Goal: Transaction & Acquisition: Download file/media

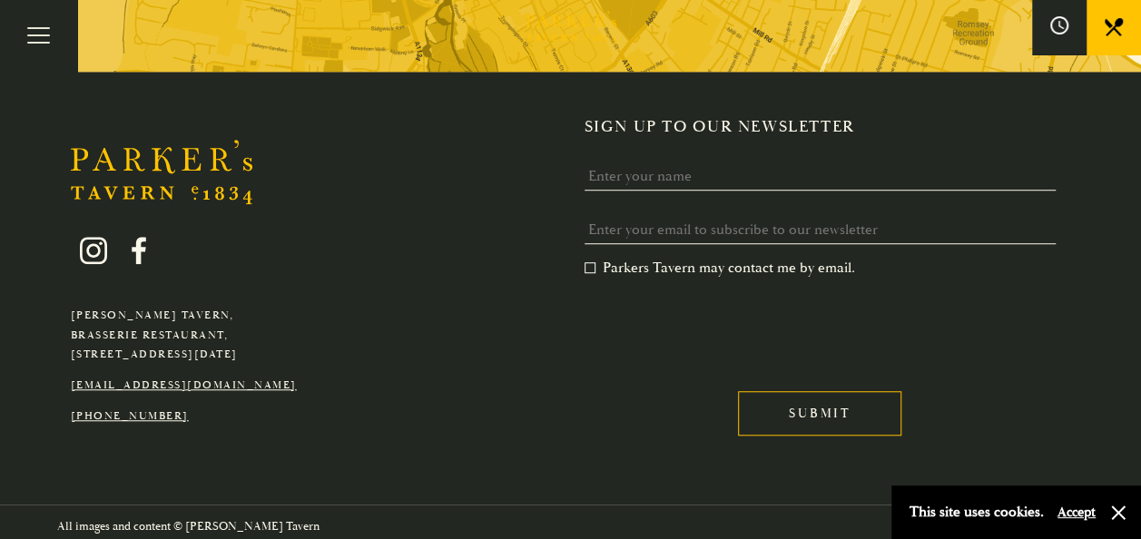
scroll to position [3949, 0]
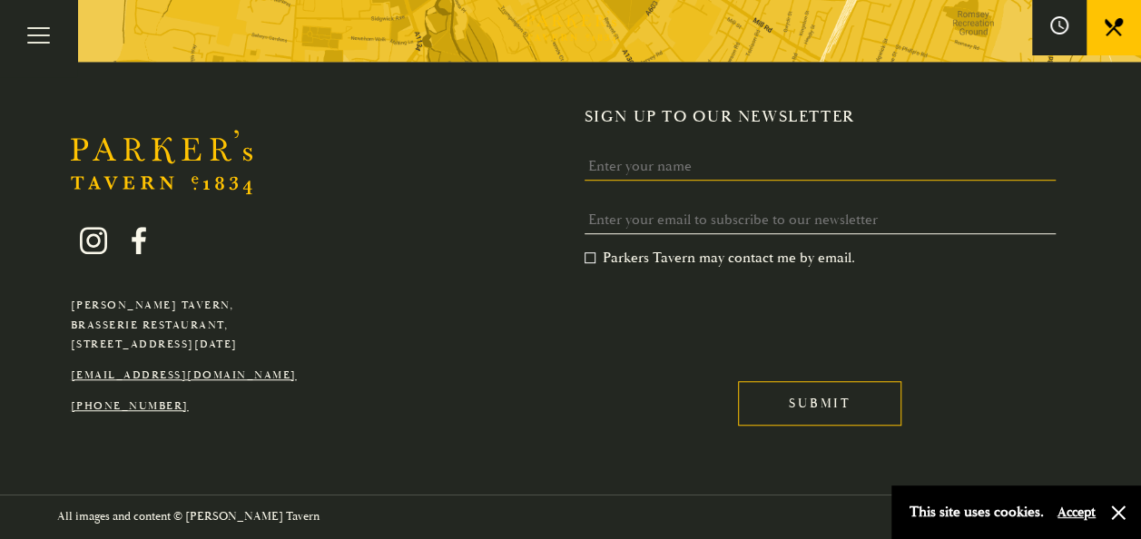
click at [668, 162] on input "Name" at bounding box center [821, 166] width 472 height 28
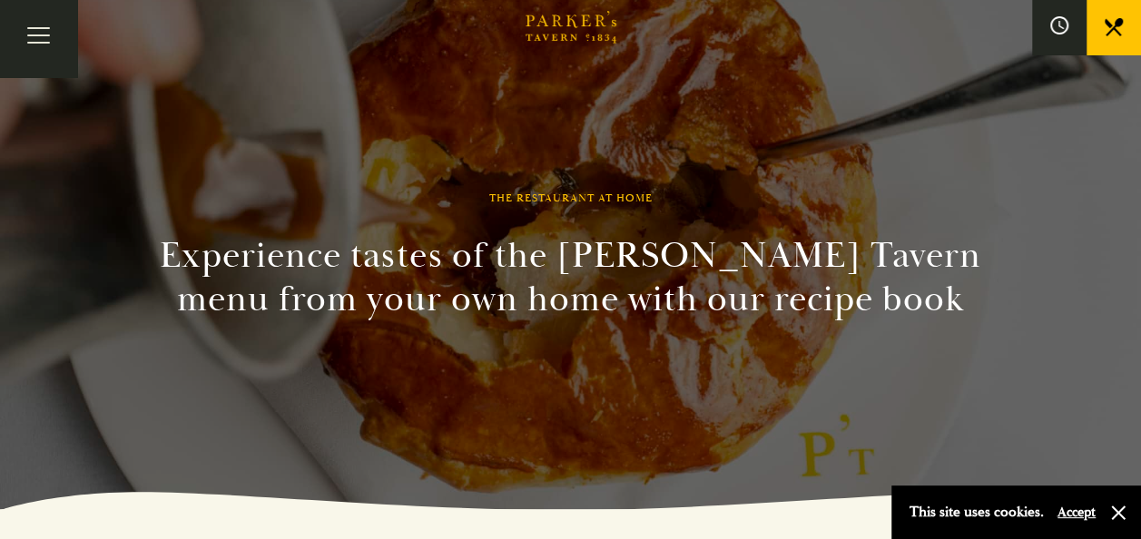
scroll to position [0, 0]
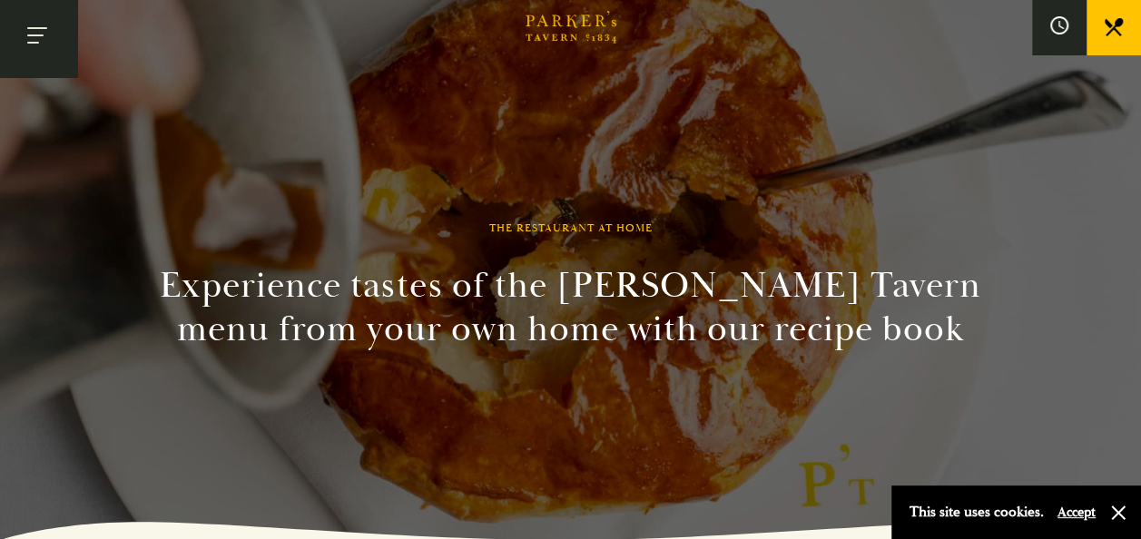
click at [26, 34] on button "Toggle navigation" at bounding box center [38, 38] width 77 height 77
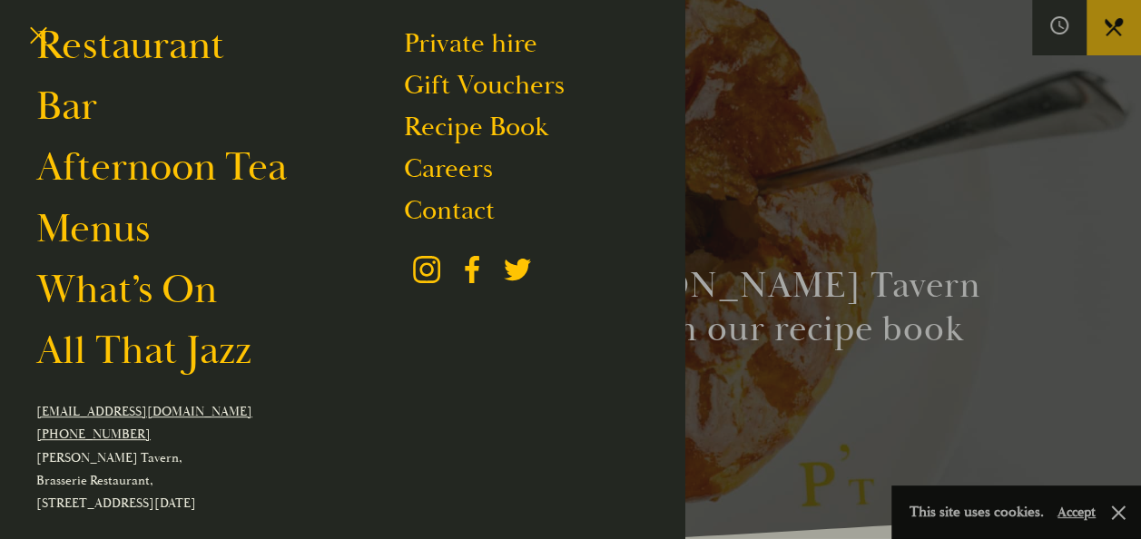
scroll to position [242, 0]
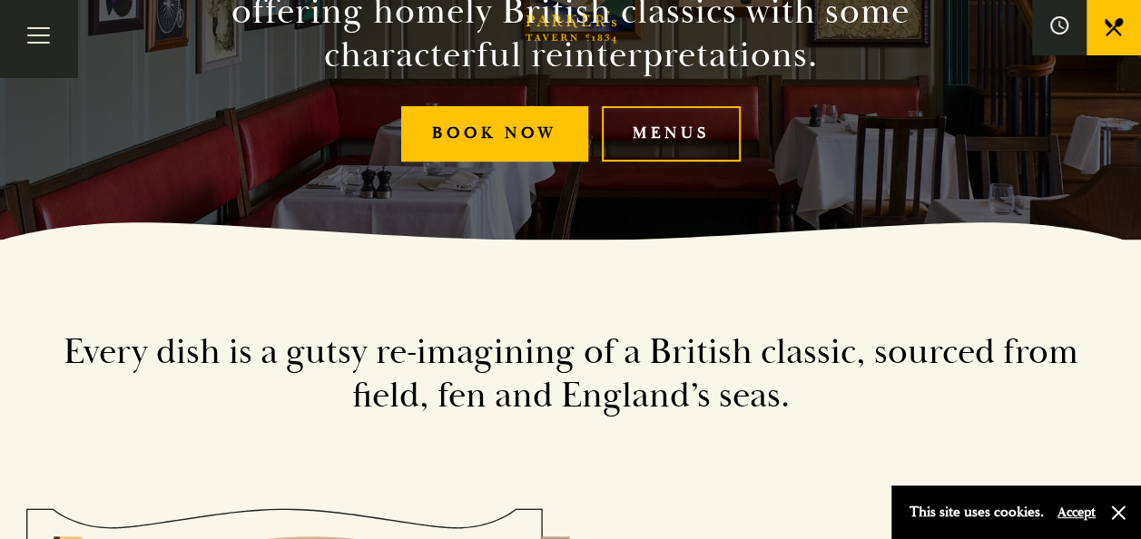
scroll to position [300, 0]
click at [630, 136] on link "Menus" at bounding box center [671, 133] width 139 height 55
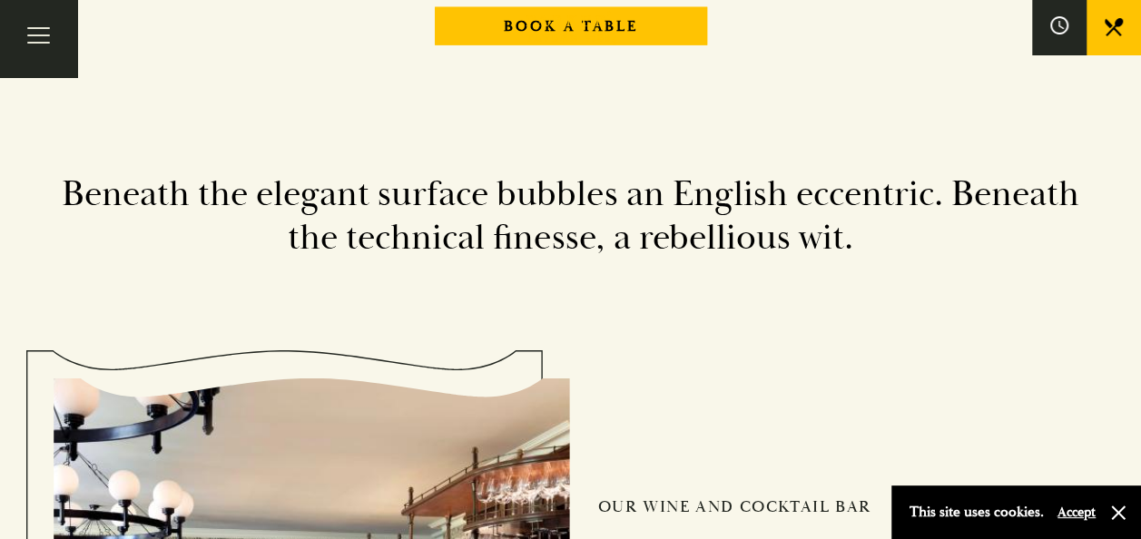
scroll to position [2198, 0]
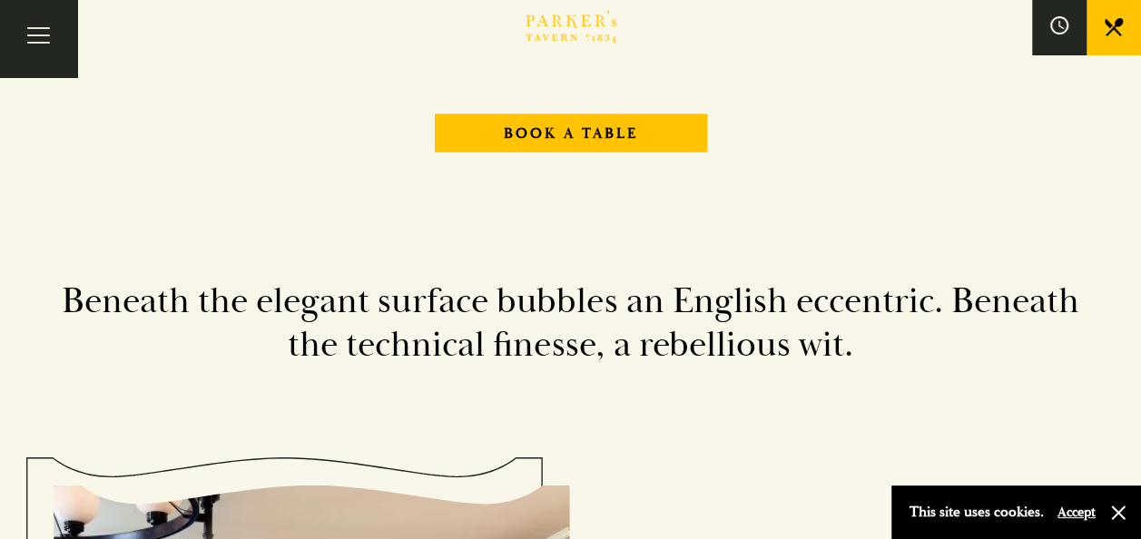
click at [569, 14] on icon "Brasserie Restaurant Cambridge | Parker's Tavern Cambridge Parker's Tavern is a…" at bounding box center [571, 27] width 91 height 33
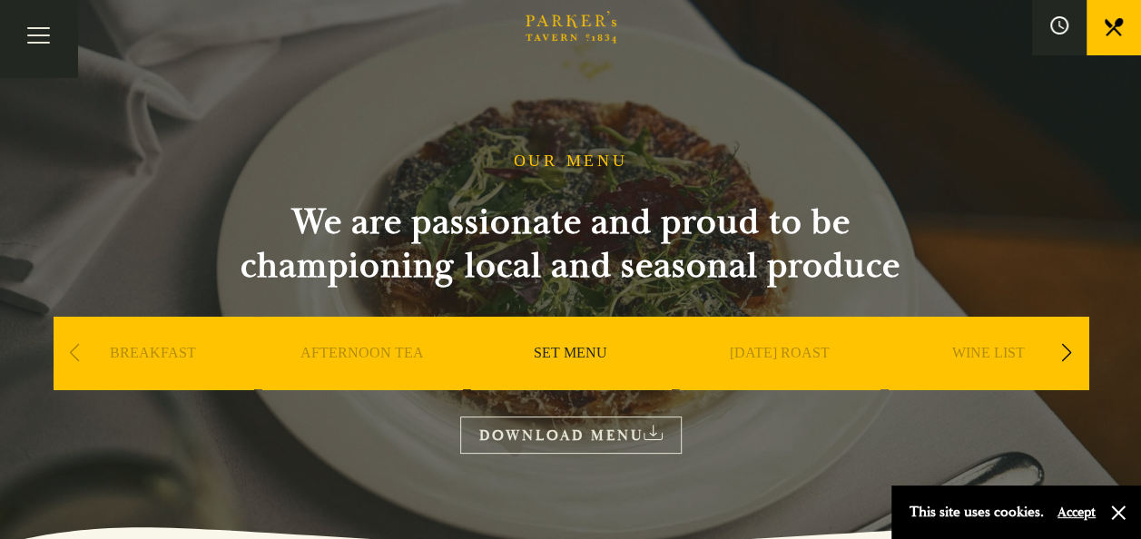
click at [1065, 352] on div "Next slide" at bounding box center [1067, 353] width 25 height 40
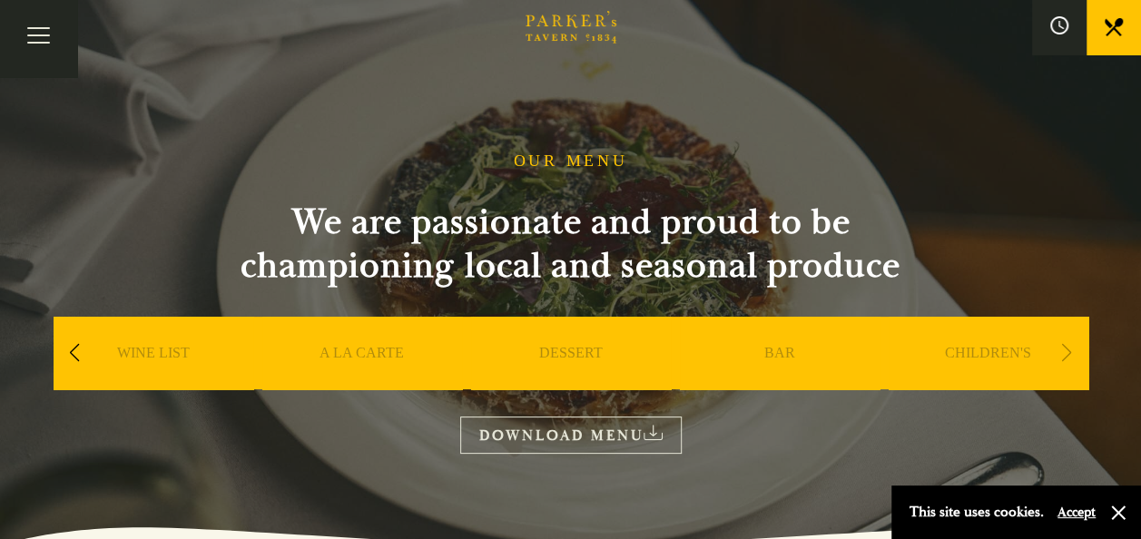
click at [358, 343] on div "A LA CARTE" at bounding box center [362, 380] width 200 height 127
click at [360, 349] on link "A LA CARTE" at bounding box center [362, 380] width 84 height 73
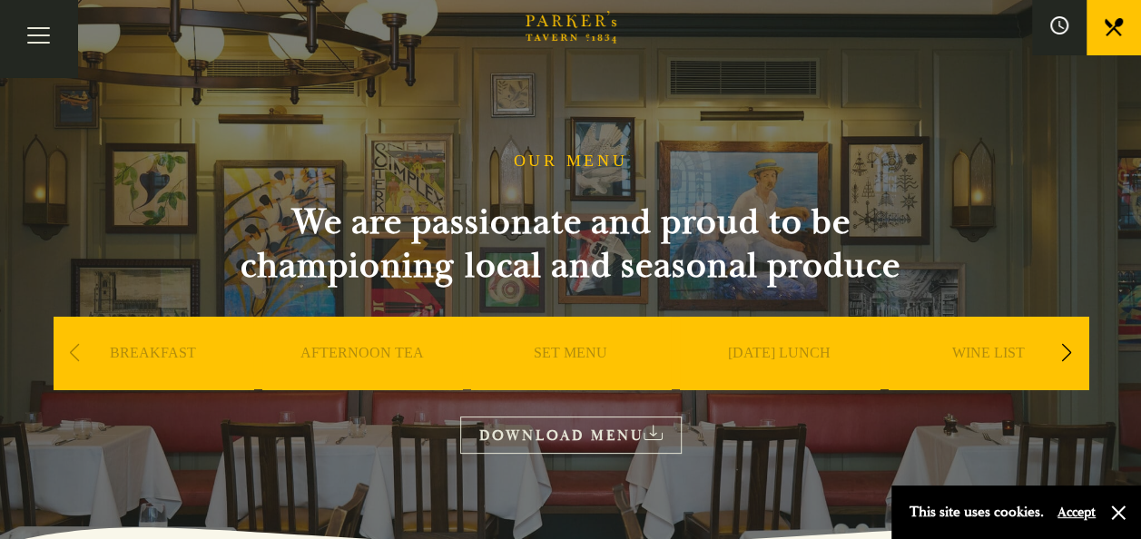
click at [1070, 363] on div "Next slide" at bounding box center [1067, 353] width 25 height 40
click at [979, 347] on link "A LA CARTE" at bounding box center [988, 380] width 84 height 73
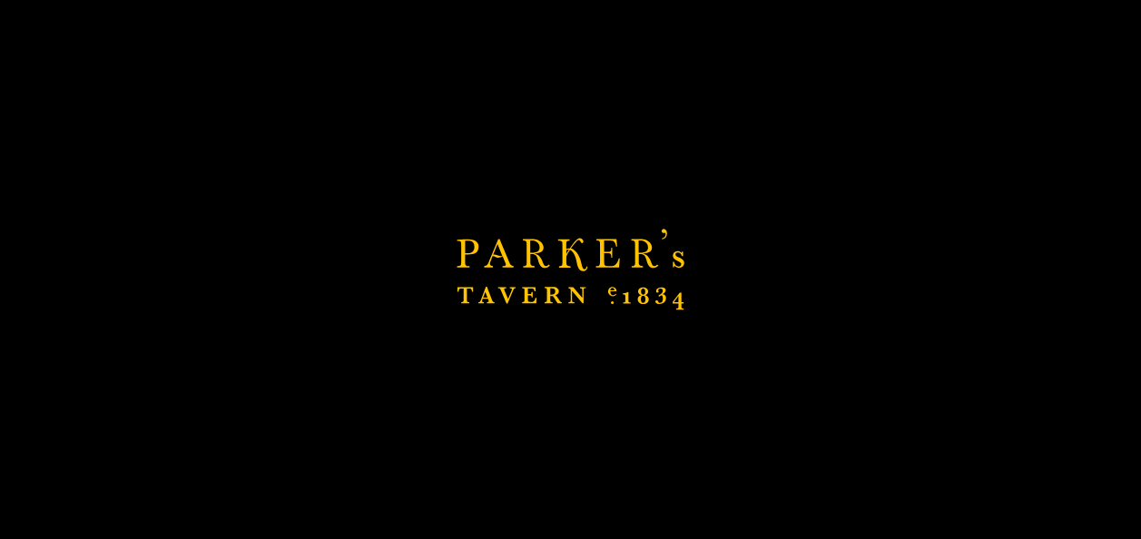
scroll to position [595, 0]
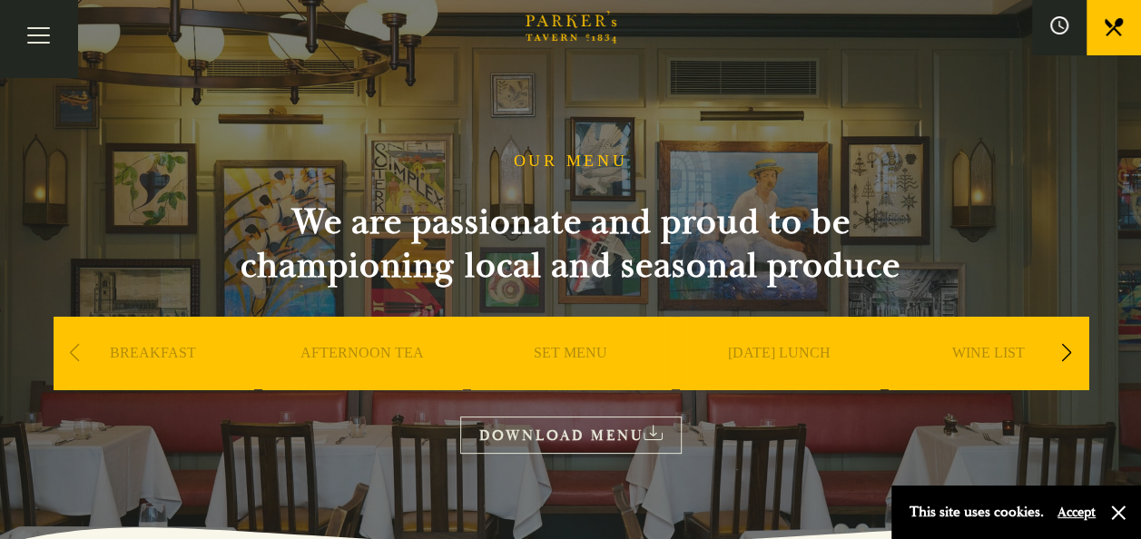
click at [597, 438] on link "DOWNLOAD MENU" at bounding box center [570, 435] width 221 height 37
click at [566, 344] on div "SET MENU" at bounding box center [571, 380] width 200 height 127
click at [567, 365] on link "SET MENU" at bounding box center [571, 380] width 74 height 73
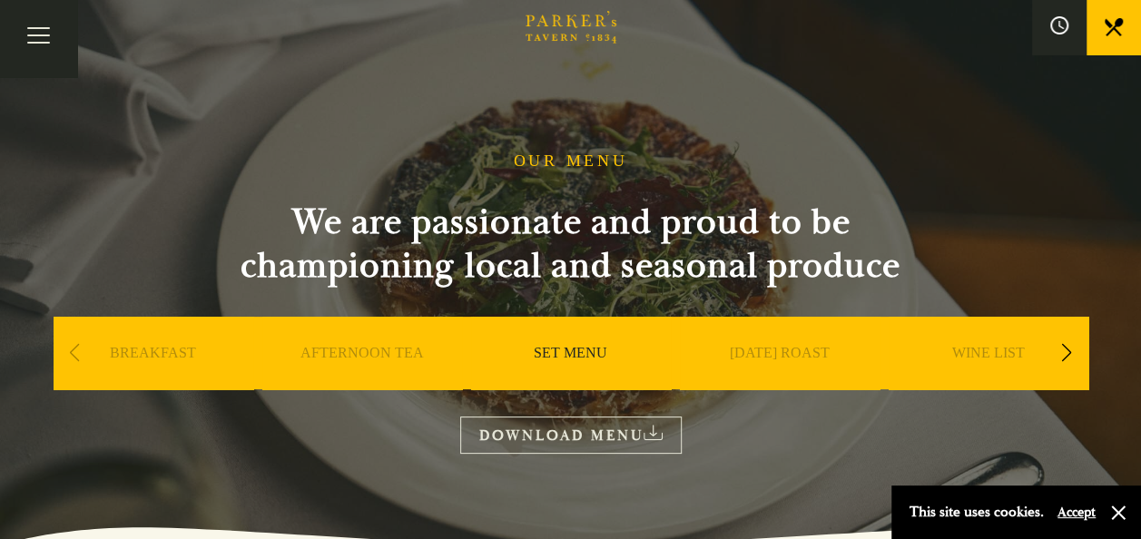
click at [587, 447] on link "DOWNLOAD MENU" at bounding box center [570, 435] width 221 height 37
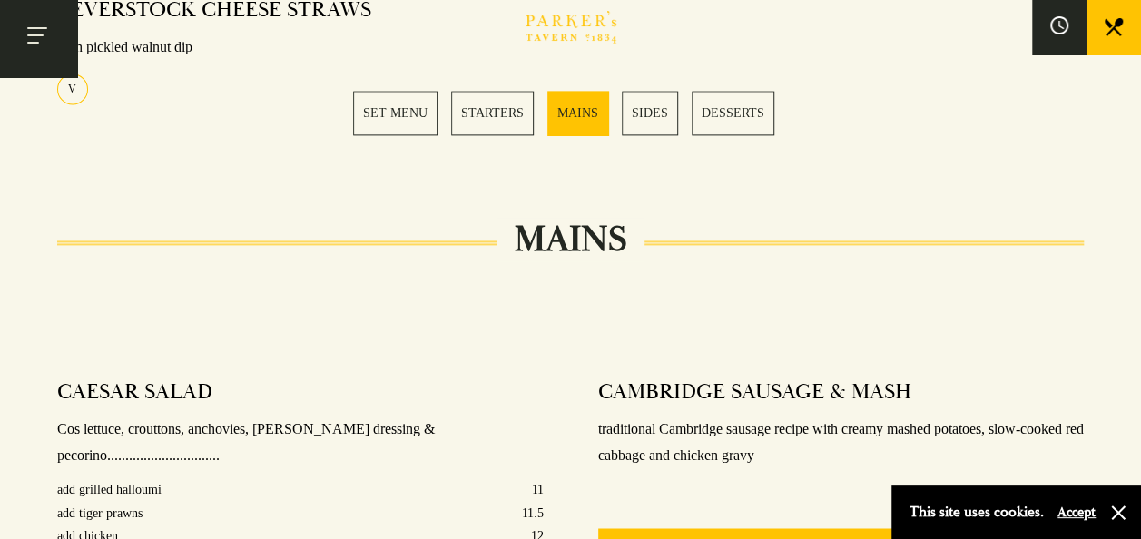
scroll to position [1429, 0]
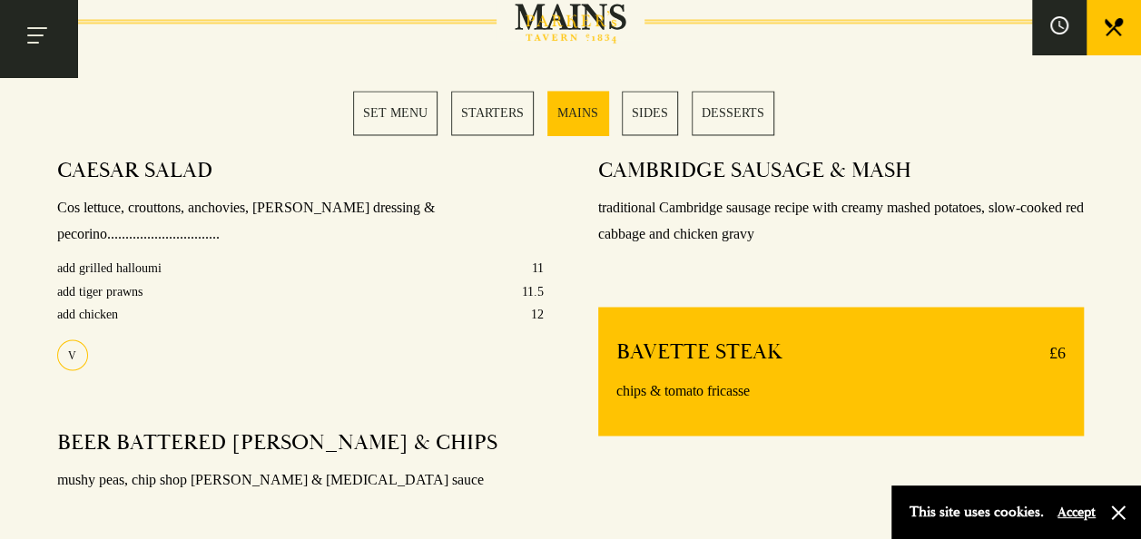
click at [30, 36] on button "Toggle navigation" at bounding box center [38, 38] width 77 height 77
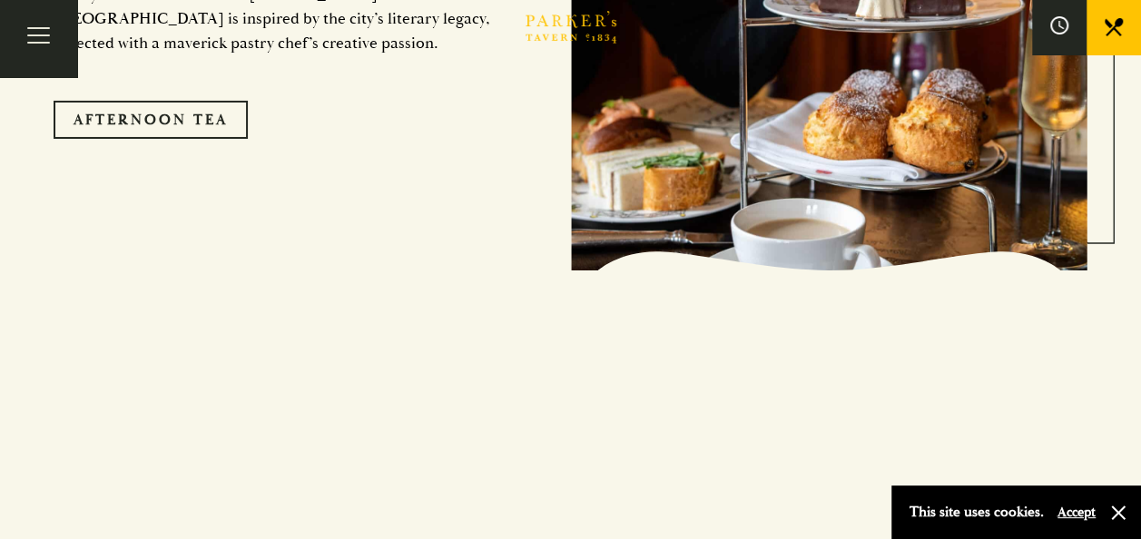
scroll to position [3619, 0]
